Goal: Information Seeking & Learning: Learn about a topic

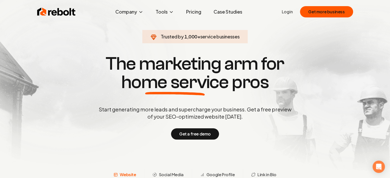
drag, startPoint x: 262, startPoint y: 138, endPoint x: 300, endPoint y: 0, distance: 142.6
click at [217, 12] on link "Case Studies" at bounding box center [227, 12] width 37 height 10
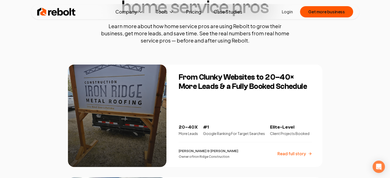
scroll to position [103, 0]
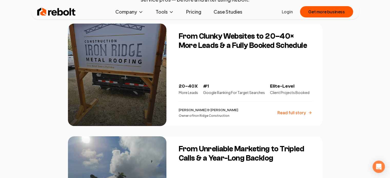
click at [224, 37] on h3 "From Clunky Websites to 20–40× More Leads & a Fully Booked Schedule" at bounding box center [245, 41] width 133 height 18
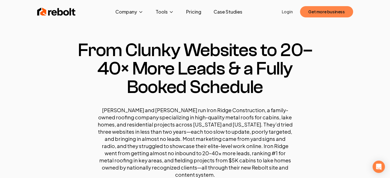
drag, startPoint x: 346, startPoint y: 143, endPoint x: 322, endPoint y: 7, distance: 138.0
